Goal: Obtain resource: Download file/media

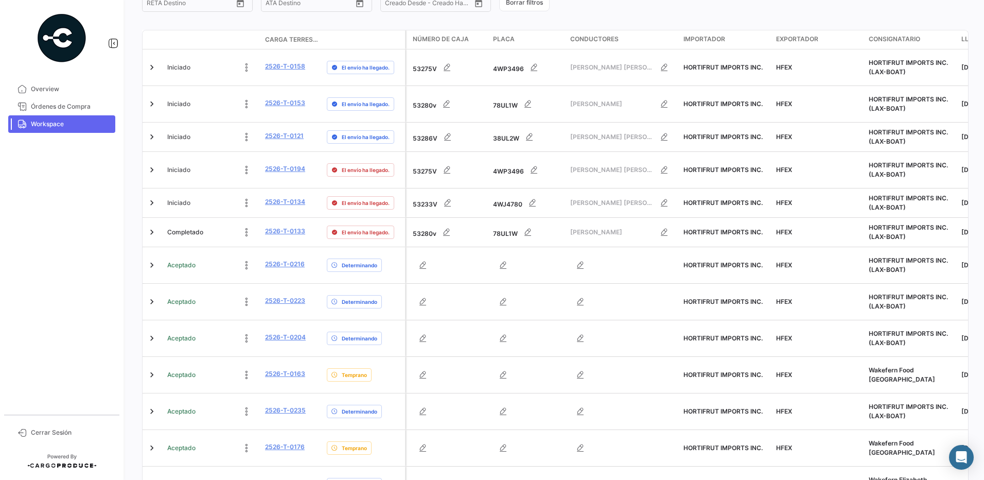
scroll to position [235, 0]
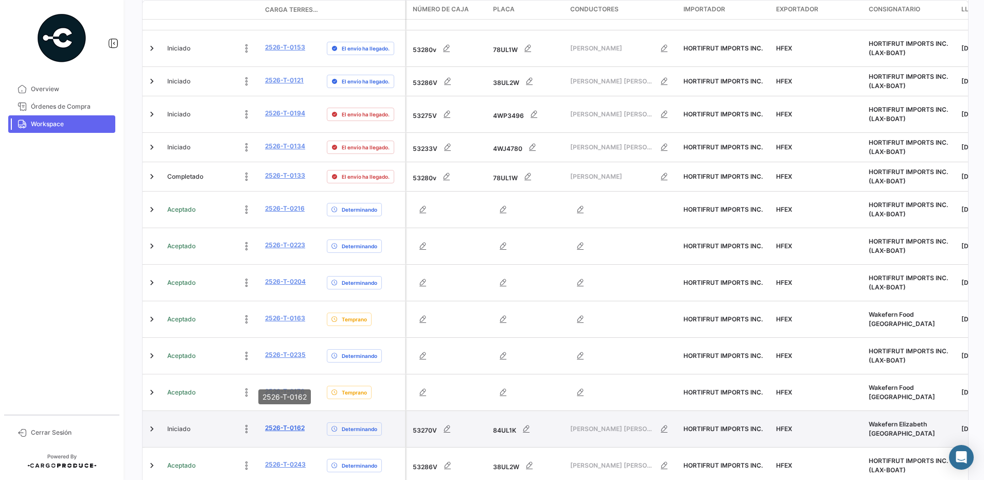
click at [296, 423] on link "2526-T-0162" at bounding box center [285, 427] width 40 height 9
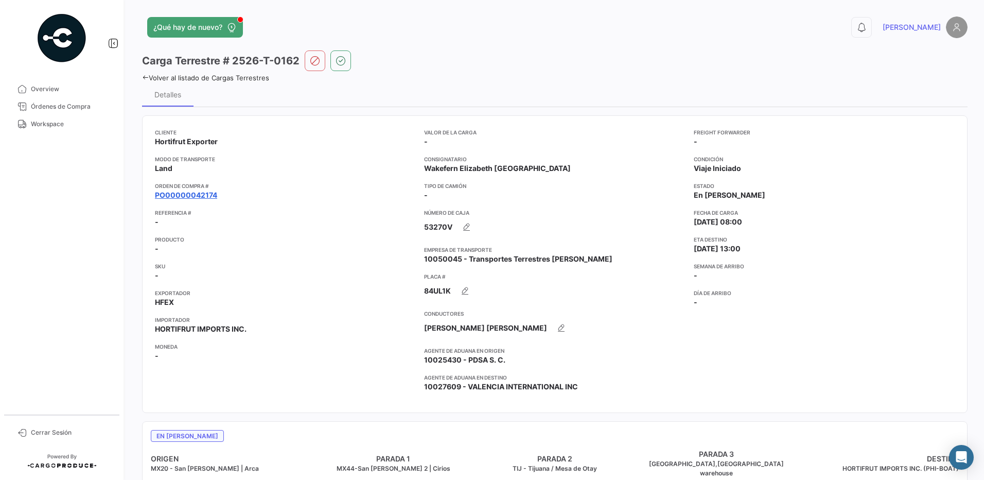
click at [201, 196] on link "PO00000042174" at bounding box center [186, 195] width 62 height 10
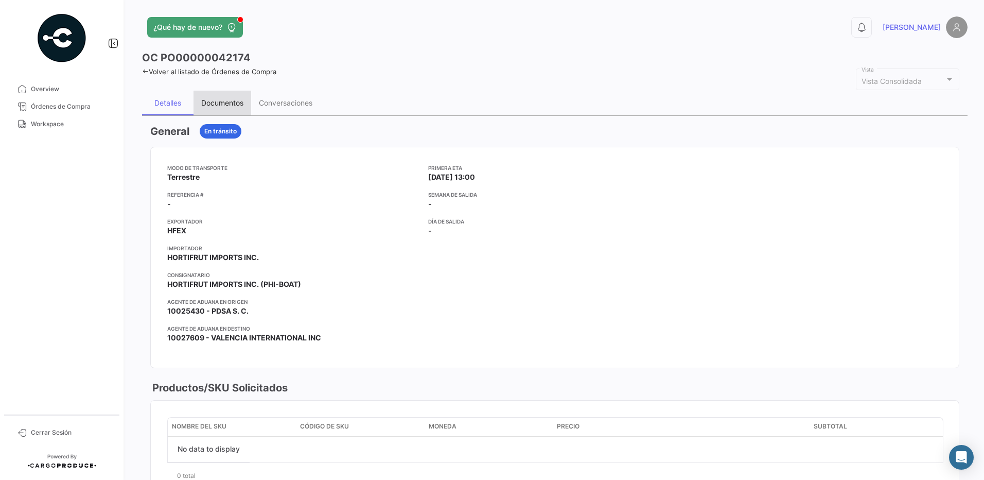
click at [226, 103] on div "Documentos" at bounding box center [222, 102] width 42 height 9
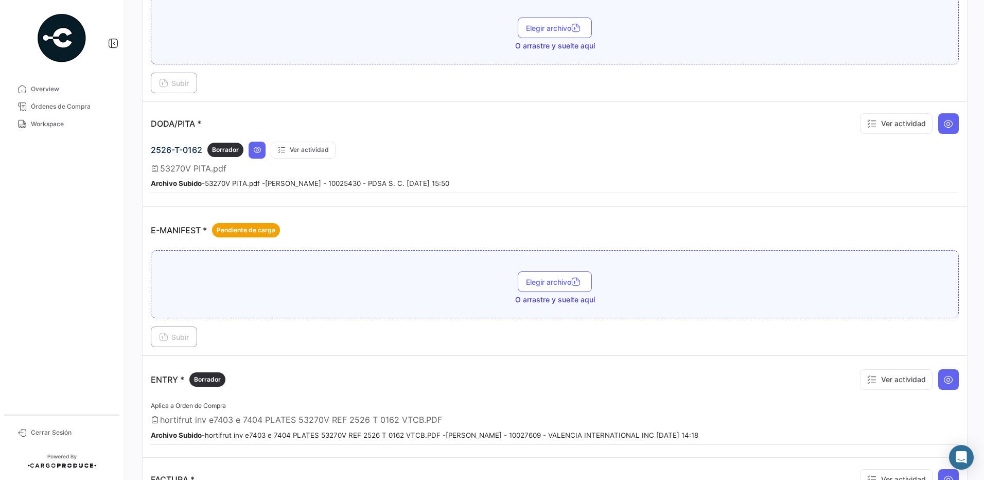
scroll to position [496, 0]
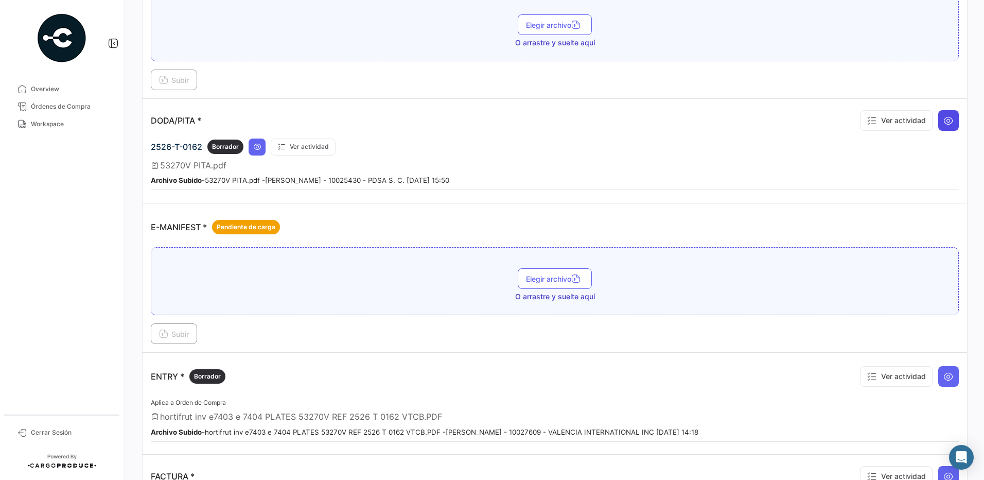
click at [947, 124] on icon at bounding box center [948, 120] width 10 height 10
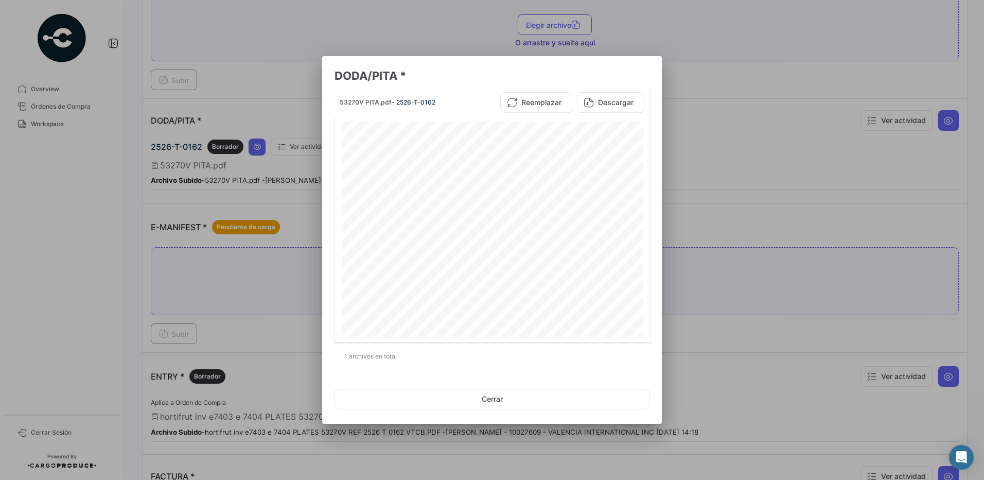
click at [728, 170] on div at bounding box center [492, 240] width 984 height 480
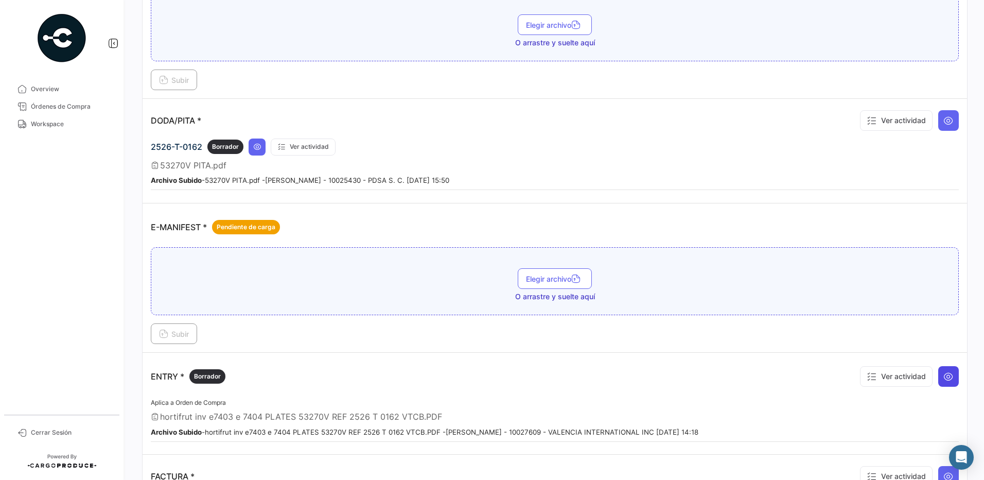
click at [944, 375] on icon at bounding box center [948, 376] width 10 height 10
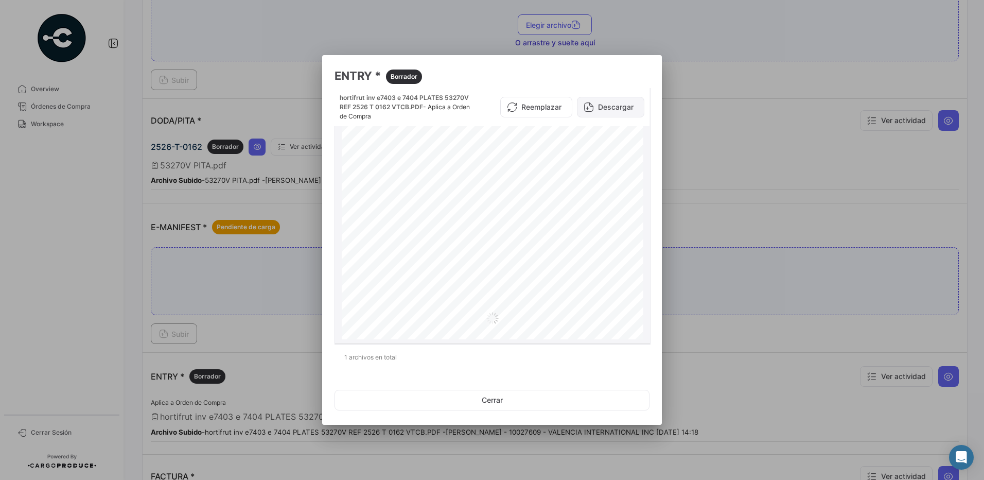
click at [619, 110] on button "Descargar" at bounding box center [610, 107] width 67 height 21
click at [505, 397] on button "Cerrar" at bounding box center [492, 400] width 315 height 21
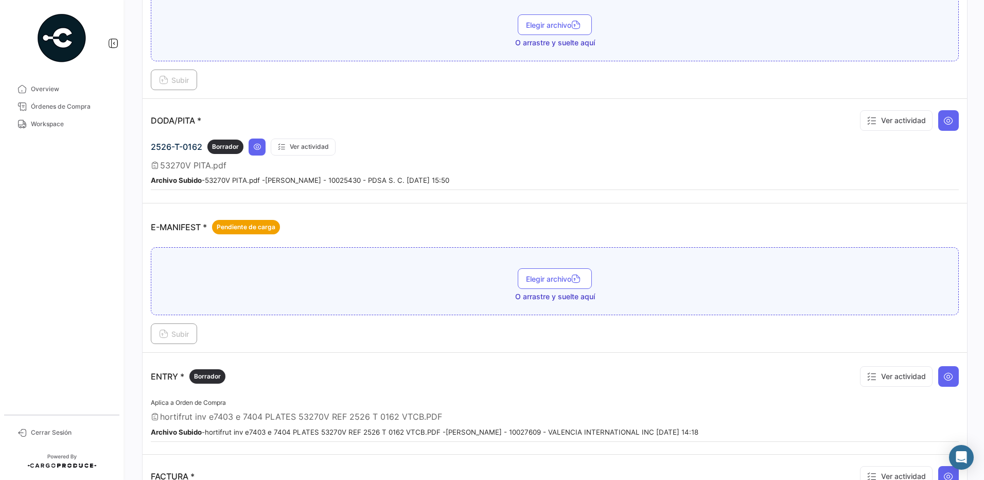
scroll to position [0, 0]
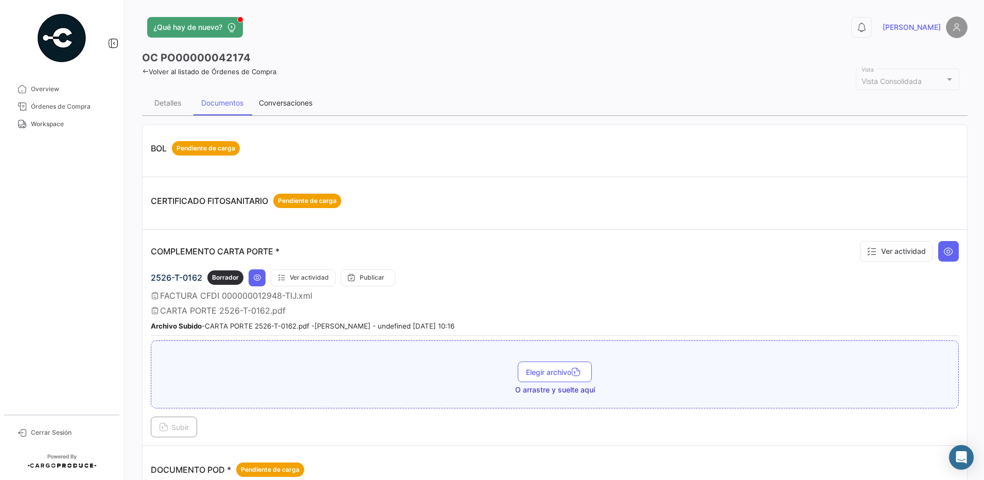
click at [284, 100] on div "Conversaciones" at bounding box center [286, 102] width 54 height 9
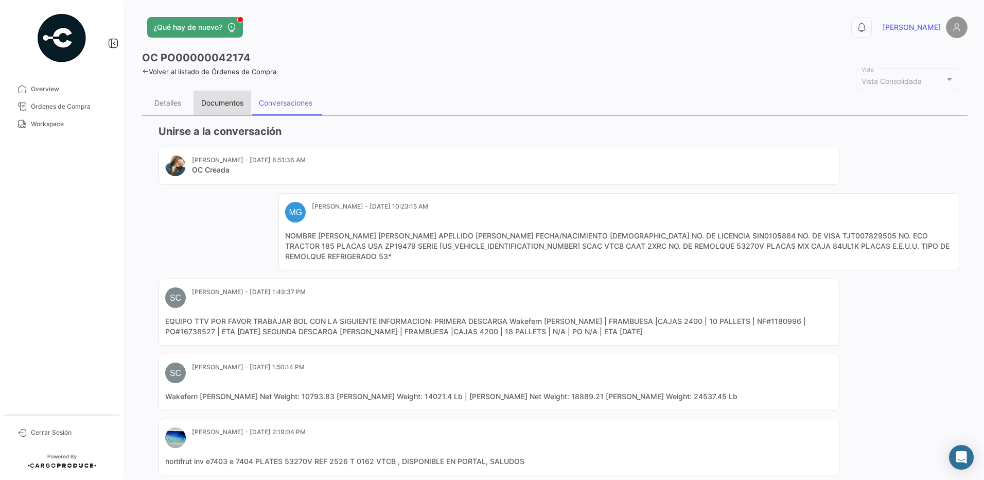
click at [233, 107] on div "Documentos" at bounding box center [222, 102] width 42 height 9
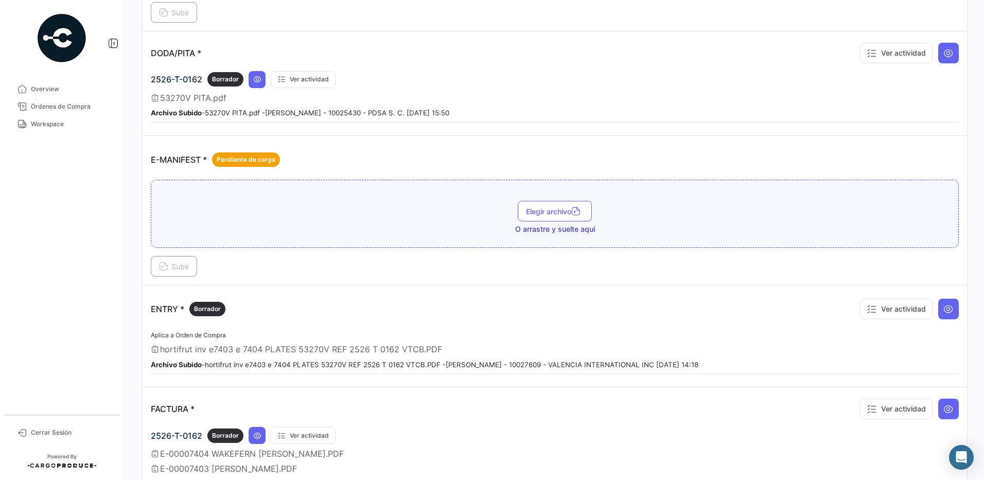
scroll to position [580, 0]
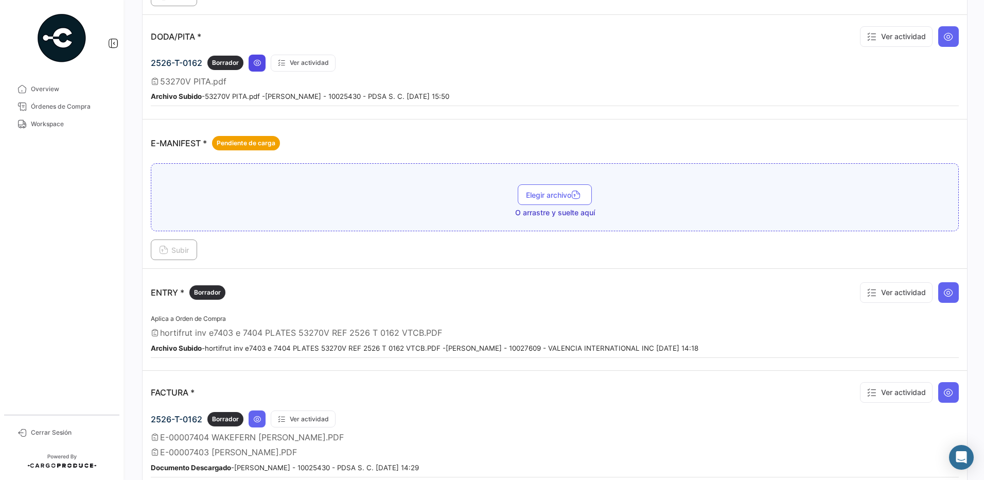
click at [260, 64] on icon at bounding box center [257, 63] width 8 height 8
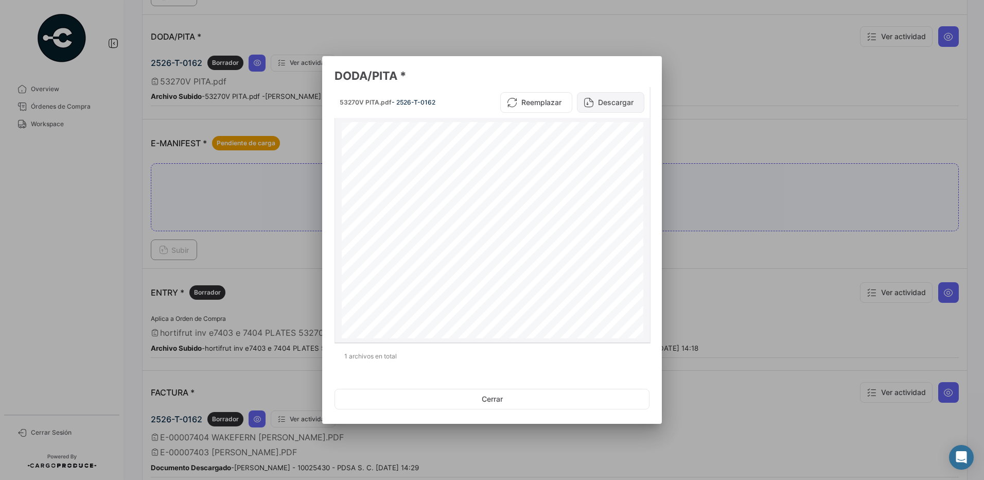
click at [622, 107] on button "Descargar" at bounding box center [610, 102] width 67 height 21
click at [503, 402] on button "Cerrar" at bounding box center [492, 399] width 315 height 21
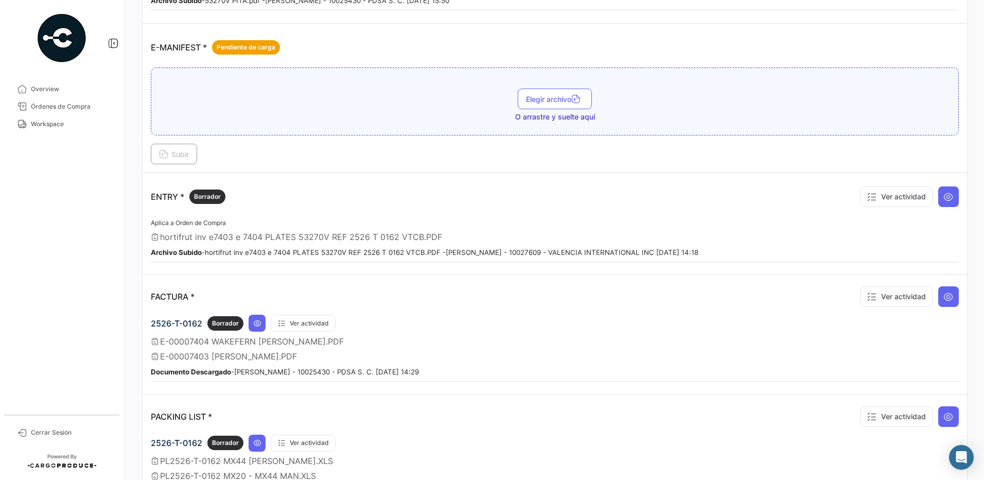
scroll to position [681, 0]
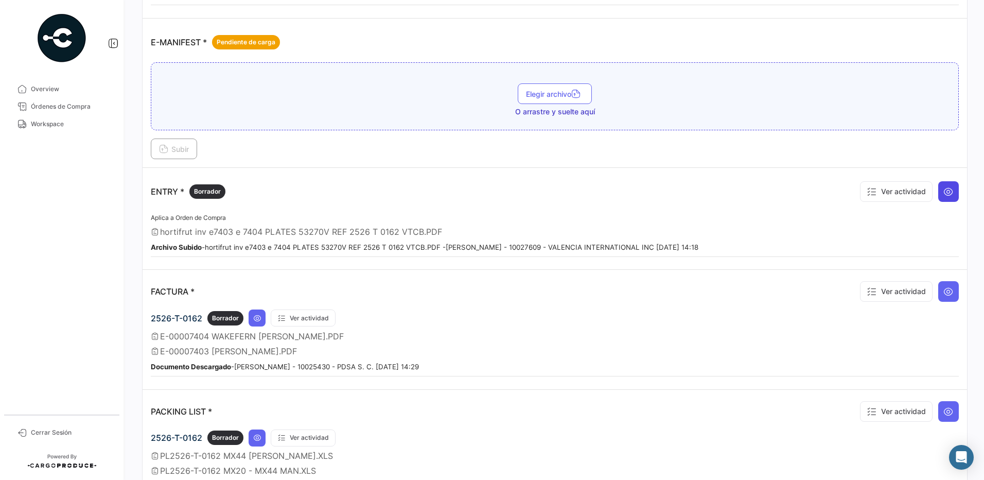
click at [944, 195] on icon at bounding box center [948, 191] width 10 height 10
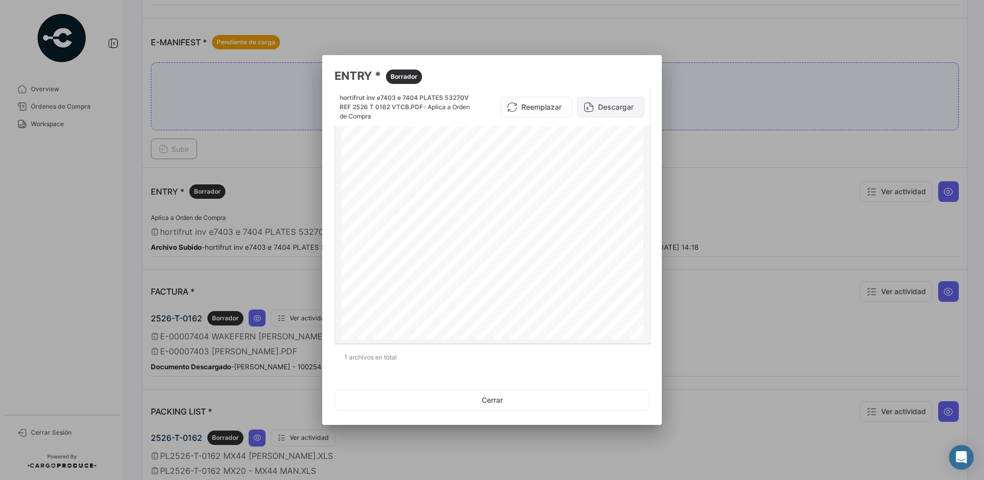
click at [614, 102] on button "Descargar" at bounding box center [610, 107] width 67 height 21
click at [496, 401] on button "Cerrar" at bounding box center [492, 400] width 315 height 21
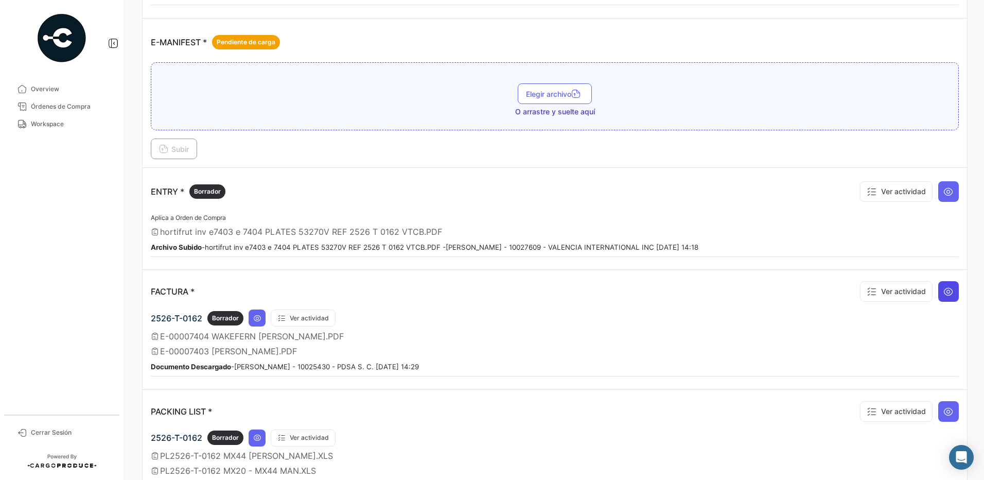
click at [943, 284] on button at bounding box center [948, 291] width 21 height 21
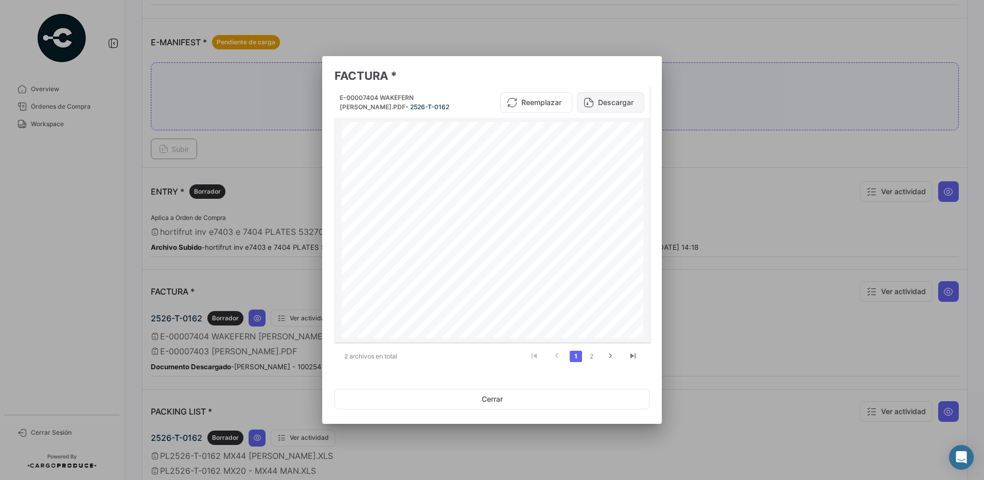
click at [612, 106] on button "Descargar" at bounding box center [610, 102] width 67 height 21
click at [609, 357] on icon "go to next page" at bounding box center [610, 357] width 13 height 12
click at [623, 100] on button "Descargar" at bounding box center [610, 102] width 67 height 21
click at [533, 400] on button "Cerrar" at bounding box center [492, 399] width 315 height 21
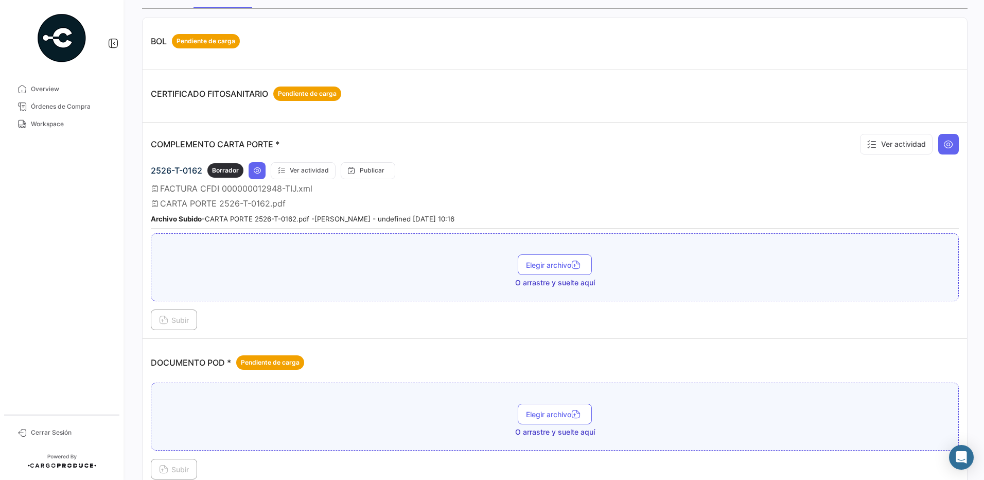
scroll to position [41, 0]
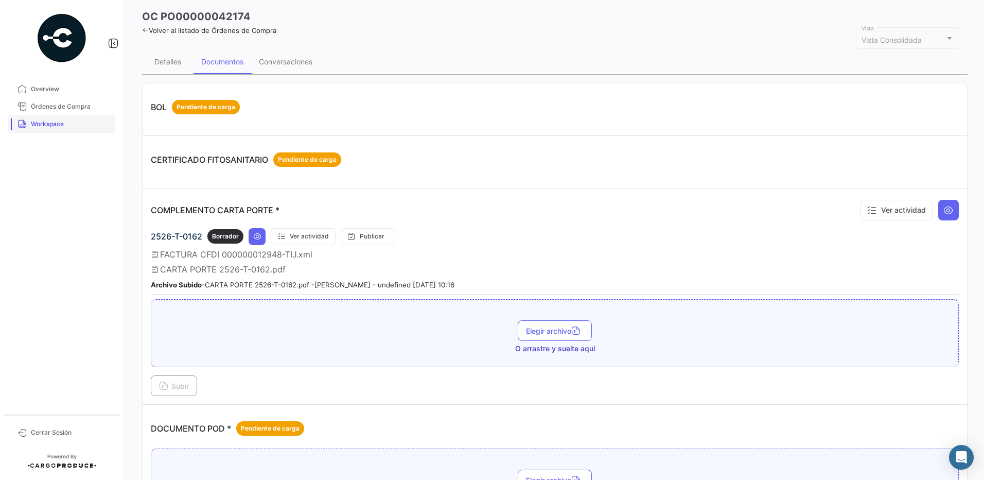
click at [72, 122] on span "Workspace" at bounding box center [71, 123] width 80 height 9
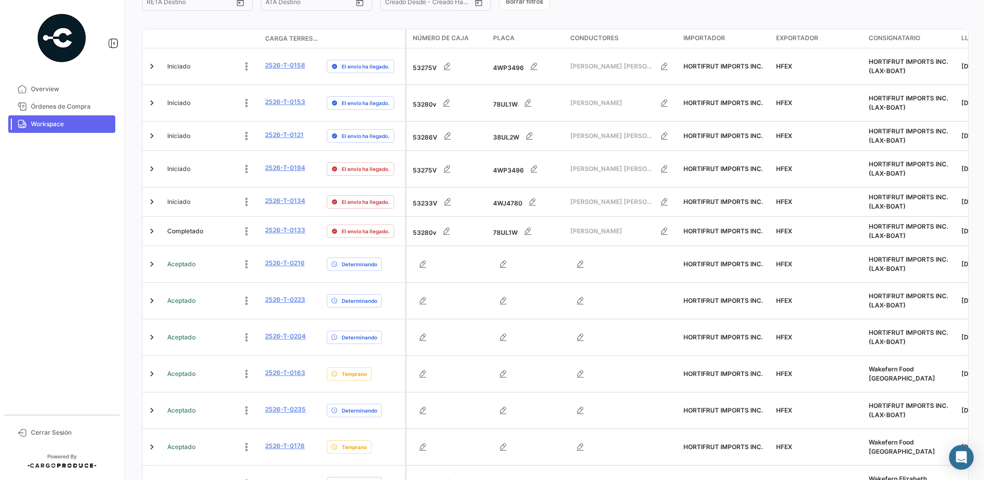
scroll to position [235, 0]
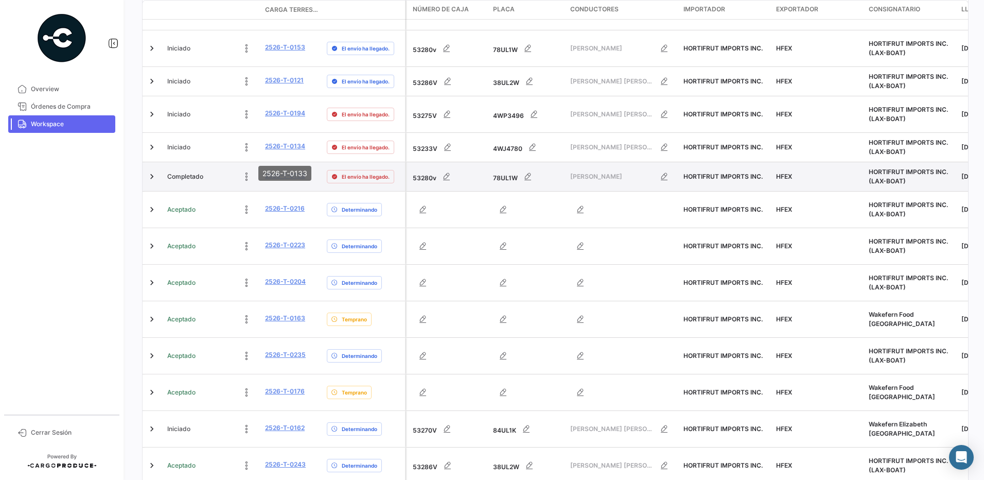
click at [298, 171] on link "2526-T-0133" at bounding box center [285, 175] width 40 height 9
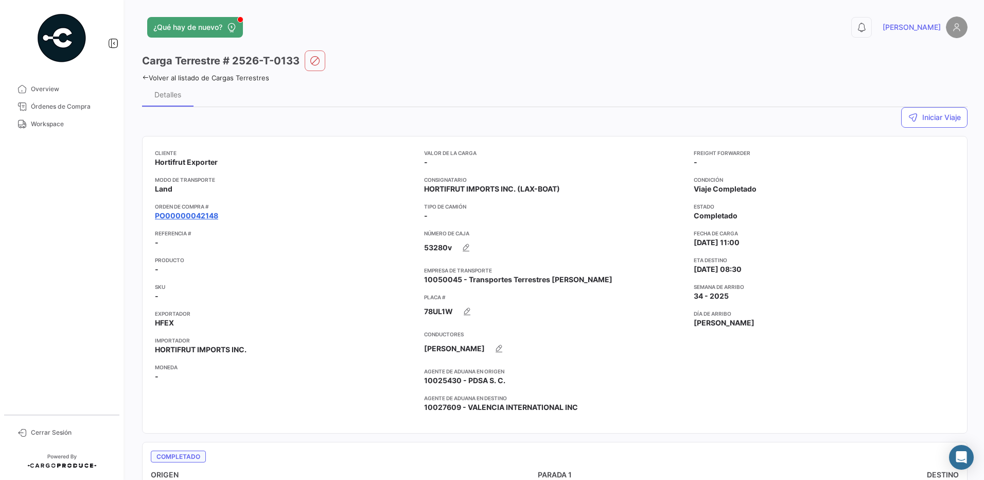
click at [197, 218] on link "PO00000042148" at bounding box center [186, 216] width 63 height 10
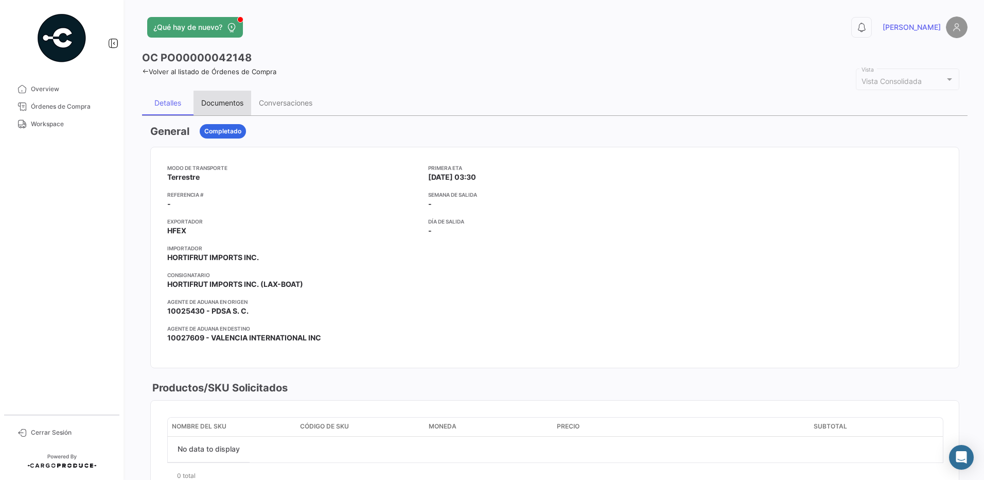
click at [232, 102] on div "Documentos" at bounding box center [222, 102] width 42 height 9
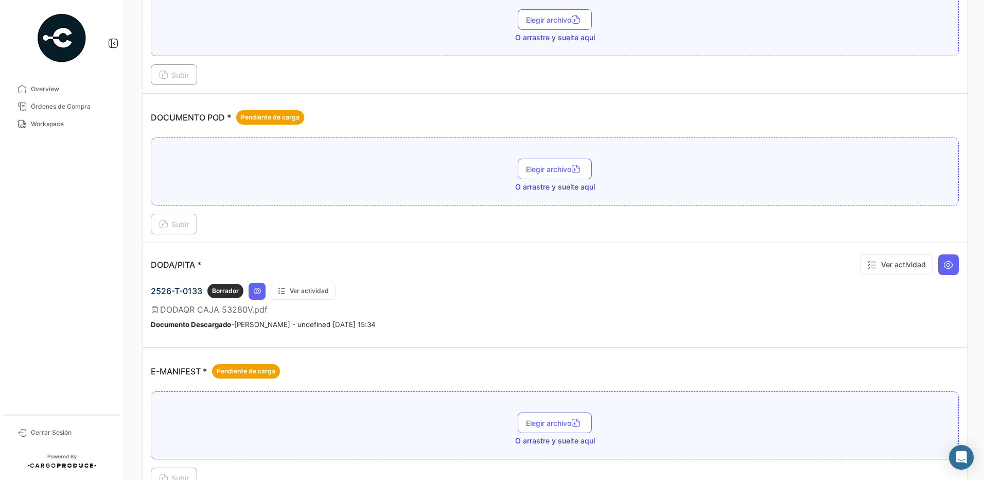
scroll to position [367, 0]
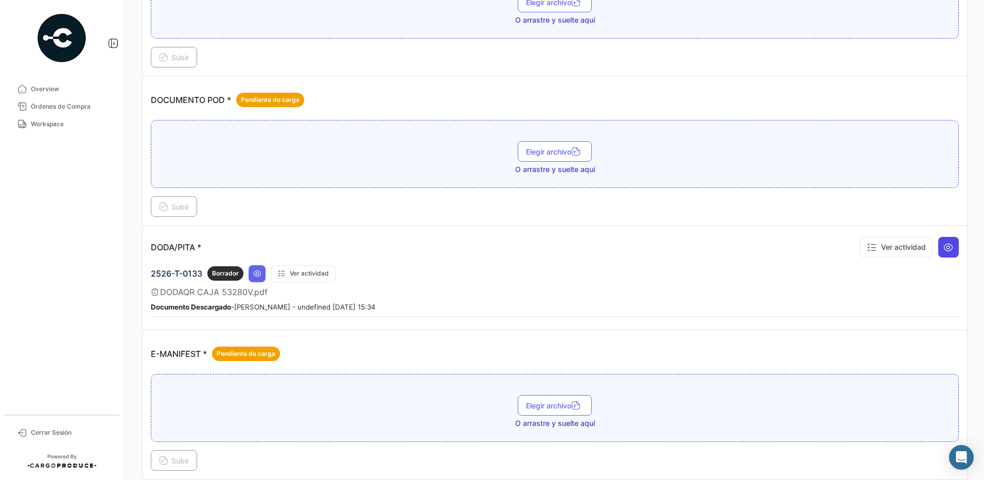
click at [946, 251] on icon at bounding box center [948, 247] width 10 height 10
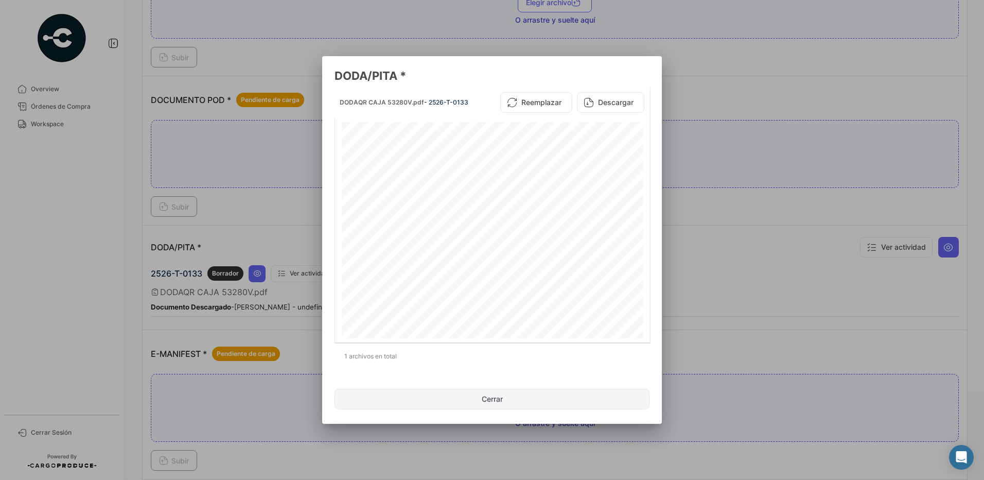
click at [513, 391] on button "Cerrar" at bounding box center [492, 399] width 315 height 21
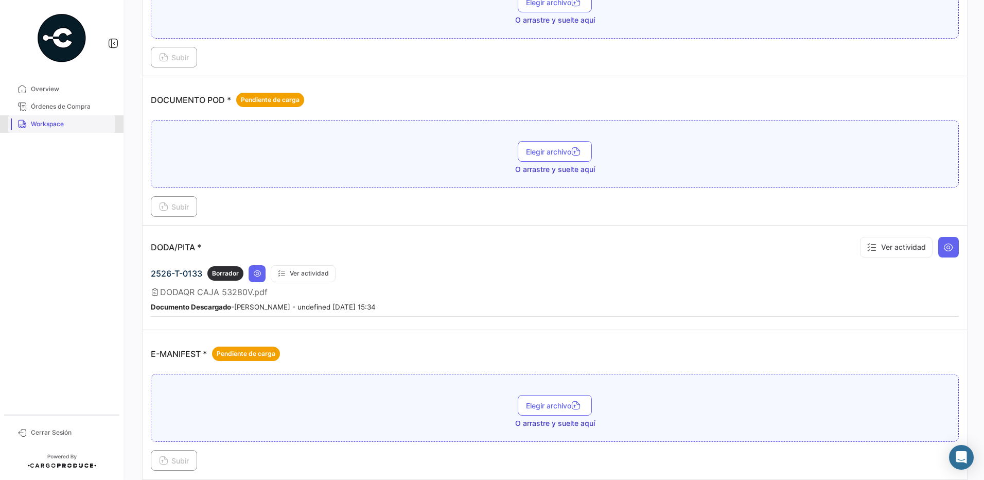
click at [75, 127] on span "Workspace" at bounding box center [71, 123] width 80 height 9
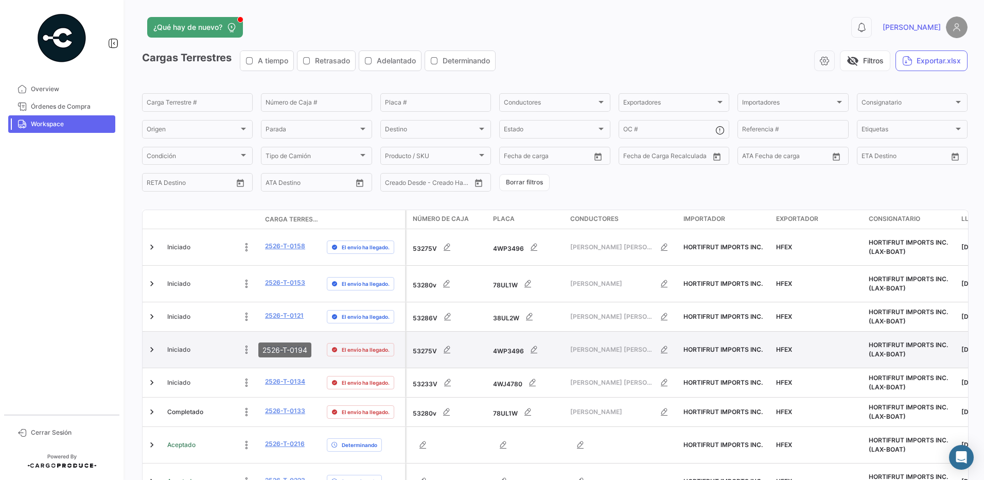
click at [299, 344] on link "2526-T-0194" at bounding box center [285, 348] width 40 height 9
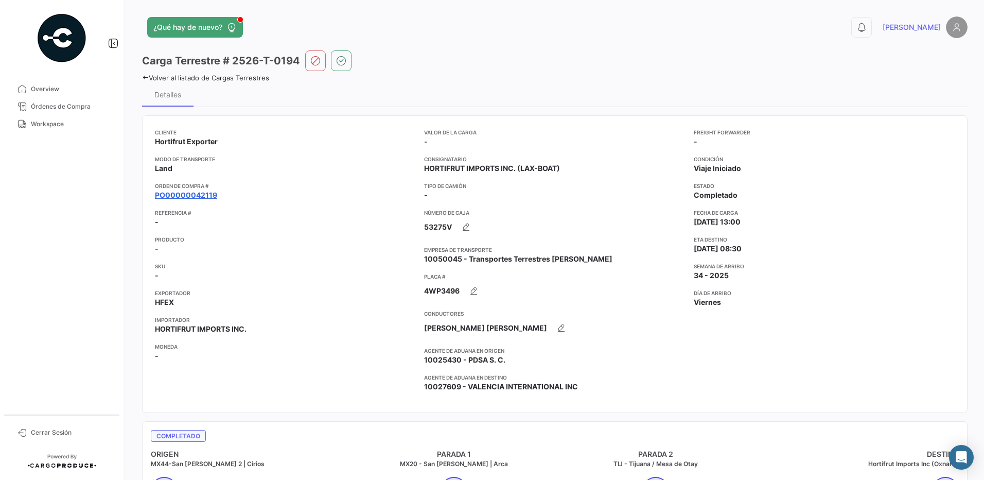
click at [197, 197] on link "PO00000042119" at bounding box center [186, 195] width 62 height 10
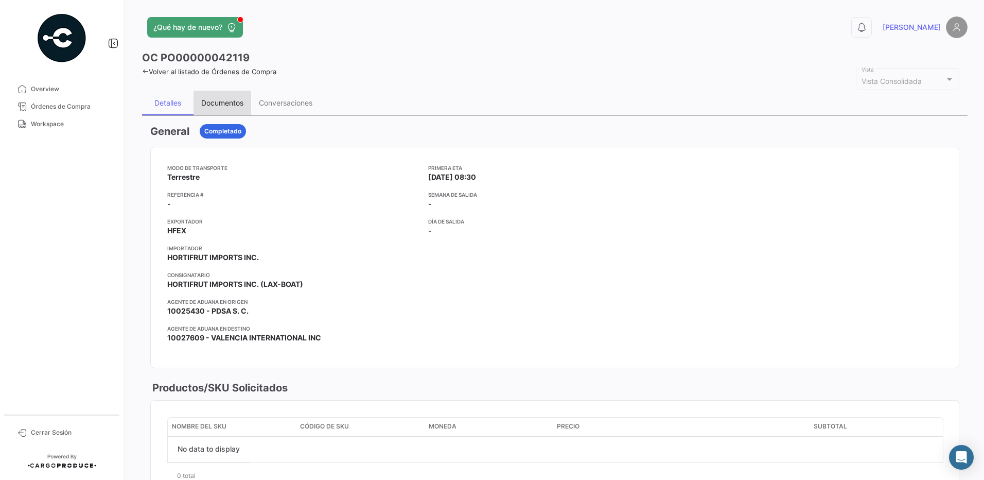
click at [243, 103] on div "Documentos" at bounding box center [222, 102] width 42 height 9
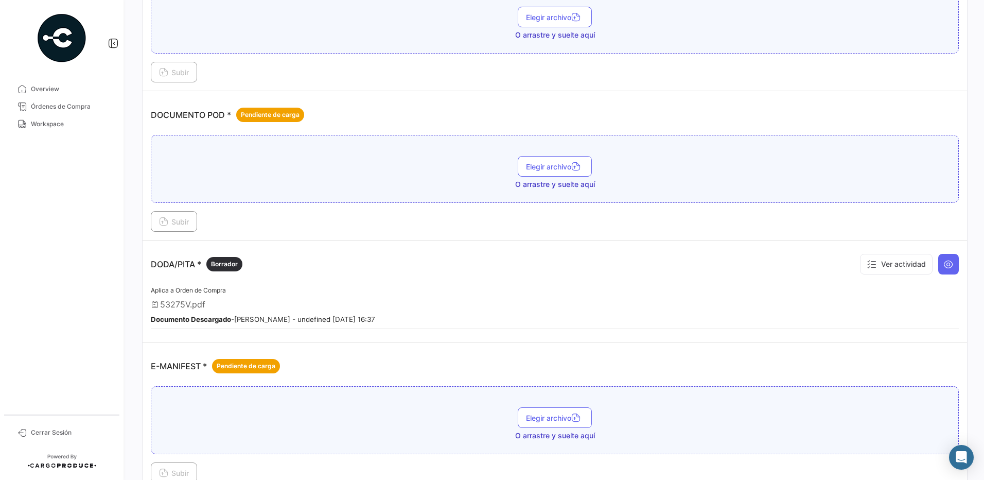
scroll to position [373, 0]
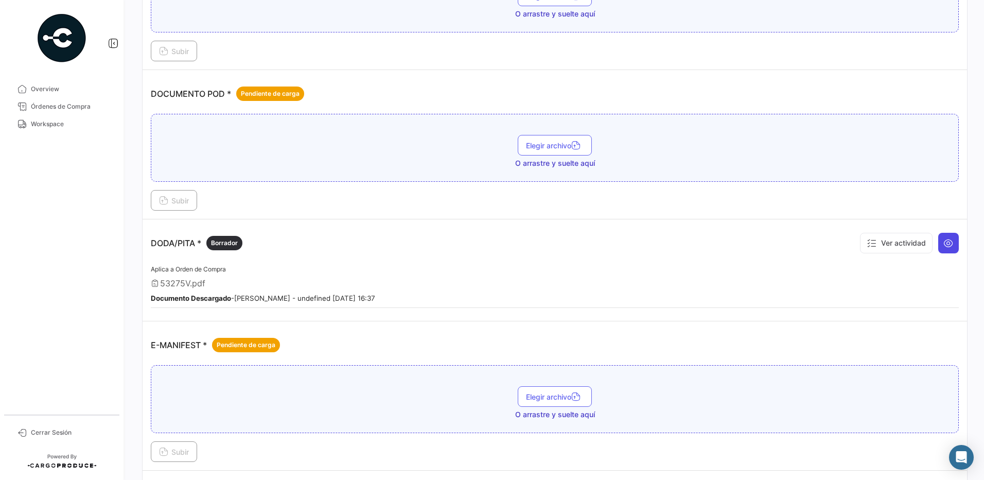
click at [944, 243] on icon at bounding box center [948, 243] width 10 height 10
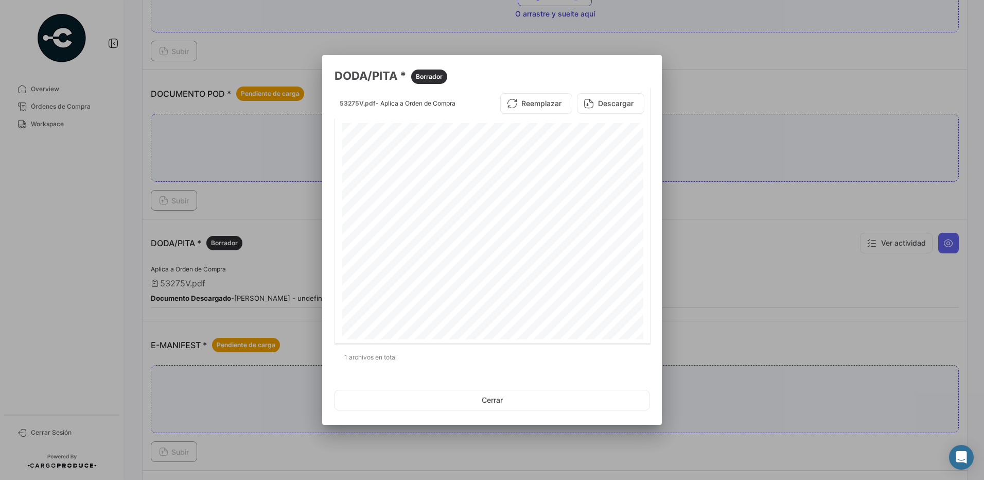
click at [744, 230] on div at bounding box center [492, 240] width 984 height 480
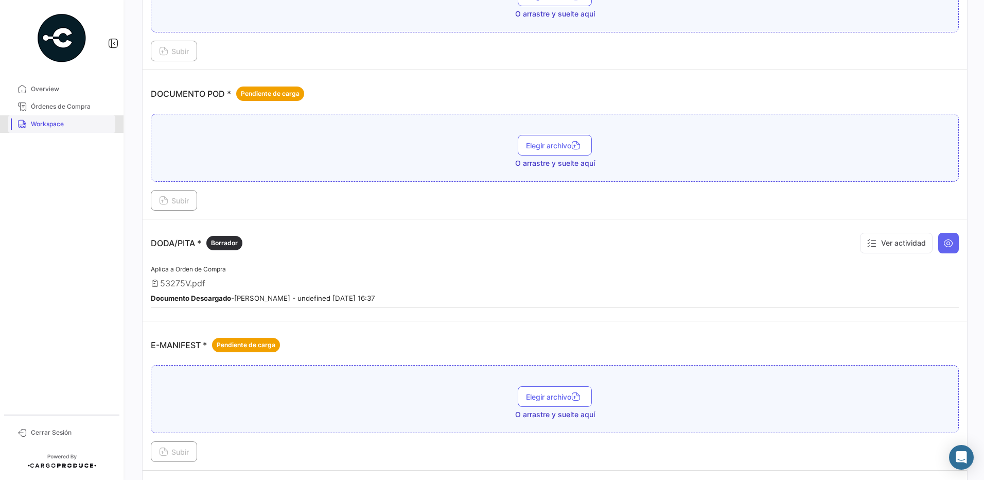
click at [57, 117] on link "Workspace" at bounding box center [61, 123] width 107 height 17
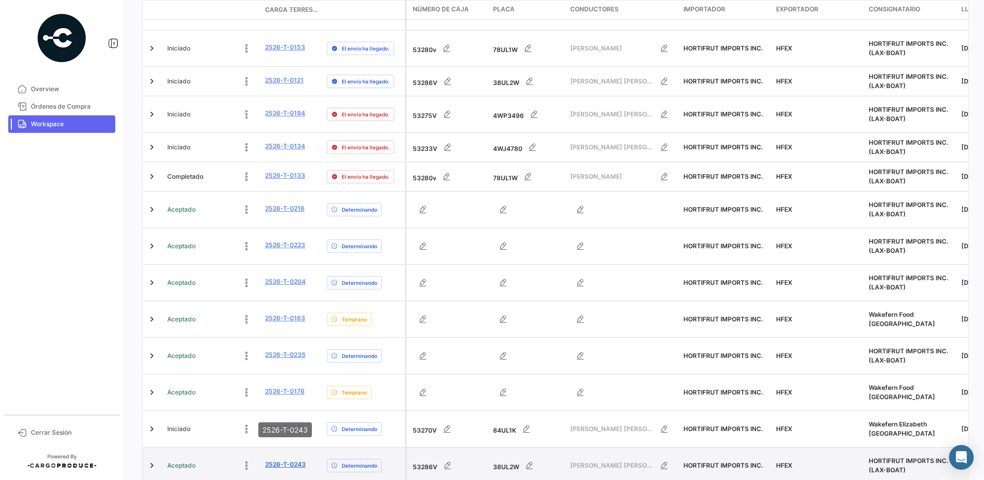
drag, startPoint x: 312, startPoint y: 414, endPoint x: 266, endPoint y: 413, distance: 46.8
click at [266, 460] on div "2526-T-0243" at bounding box center [292, 466] width 54 height 12
copy link "2526-T-0243"
